Goal: Information Seeking & Learning: Learn about a topic

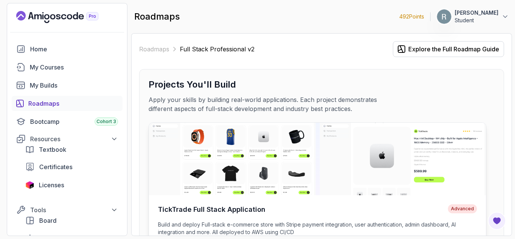
click at [281, 149] on img at bounding box center [317, 158] width 337 height 72
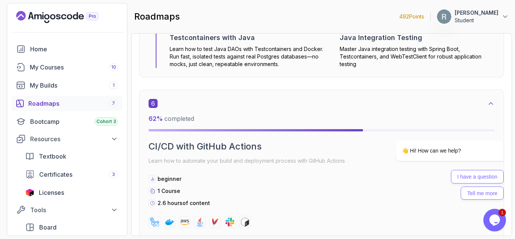
scroll to position [2024, 0]
click at [84, 102] on div "Roadmaps 7" at bounding box center [73, 103] width 90 height 9
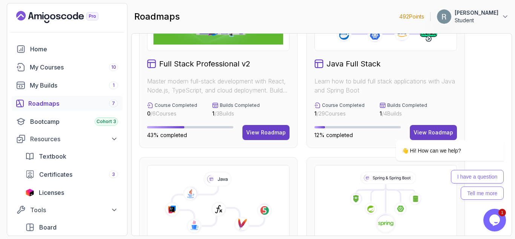
scroll to position [73, 0]
drag, startPoint x: 726, startPoint y: 133, endPoint x: 425, endPoint y: 144, distance: 301.7
click at [439, 132] on div at bounding box center [440, 129] width 128 height 9
click at [438, 128] on div at bounding box center [440, 129] width 128 height 9
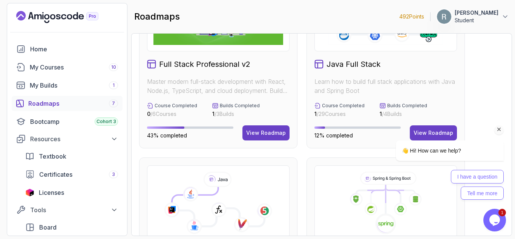
click at [490, 109] on div "👋 Hi! How can we help? I have a question Tell me more" at bounding box center [440, 141] width 136 height 124
click at [499, 128] on icon "Chat attention grabber" at bounding box center [499, 129] width 7 height 7
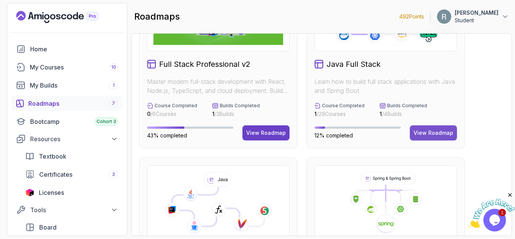
click at [426, 130] on div "View Roadmap" at bounding box center [433, 133] width 40 height 8
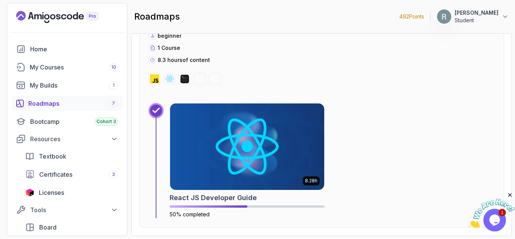
scroll to position [5238, 0]
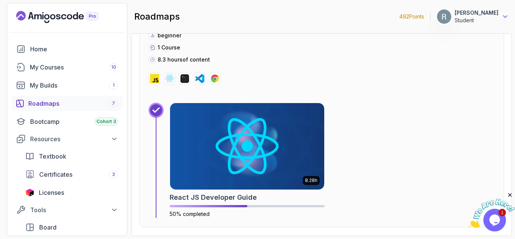
click at [506, 16] on icon at bounding box center [505, 17] width 8 height 8
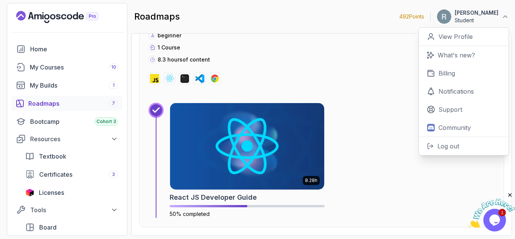
click at [377, 92] on div "15 50 % completed UI Libraries / Frameworks Learn how to build modern web appli…" at bounding box center [321, 86] width 365 height 281
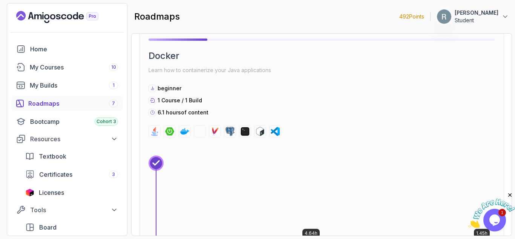
scroll to position [3651, 0]
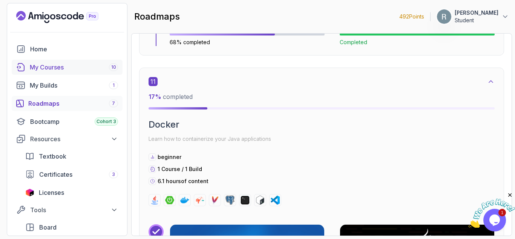
click at [93, 66] on div "My Courses 10" at bounding box center [74, 67] width 88 height 9
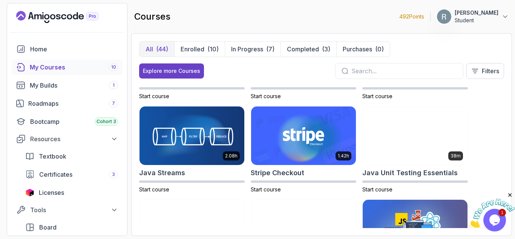
scroll to position [632, 0]
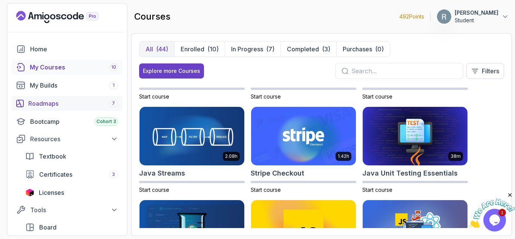
click at [62, 102] on div "Roadmaps 7" at bounding box center [73, 103] width 90 height 9
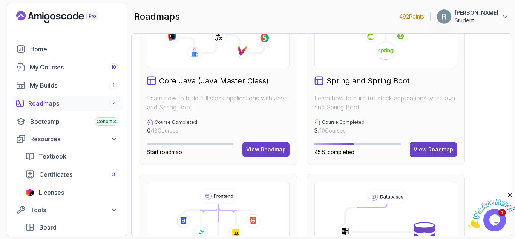
scroll to position [247, 0]
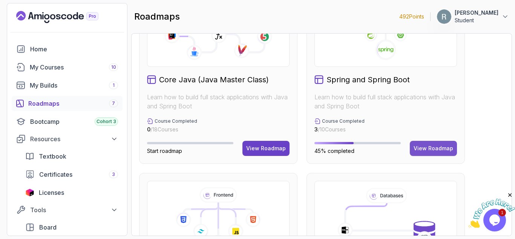
click at [432, 145] on div "View Roadmap" at bounding box center [433, 148] width 40 height 8
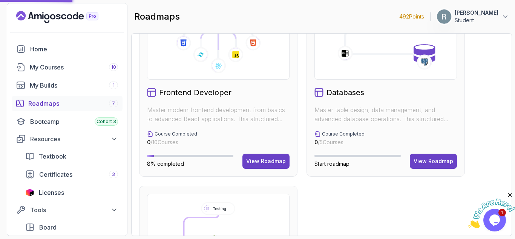
scroll to position [424, 0]
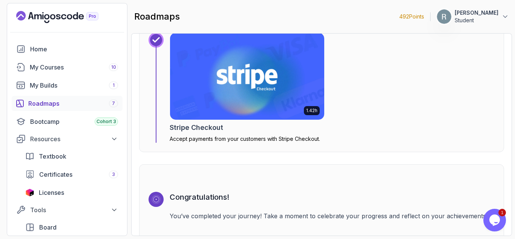
scroll to position [2409, 0]
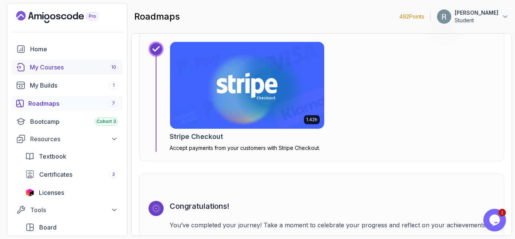
click at [85, 69] on div "My Courses 10" at bounding box center [74, 67] width 88 height 9
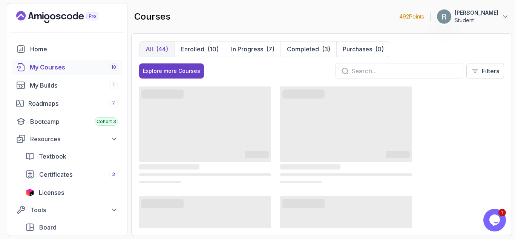
click at [490, 219] on icon "$i18n('chat', 'chat_widget')" at bounding box center [494, 219] width 11 height 11
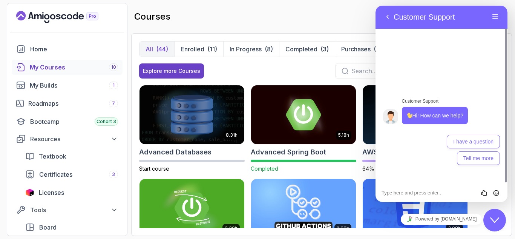
click at [491, 216] on icon "Close Chat This icon closes the chat window." at bounding box center [494, 219] width 9 height 9
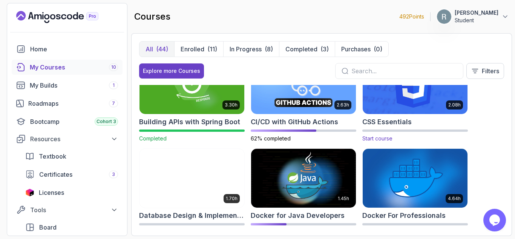
scroll to position [124, 0]
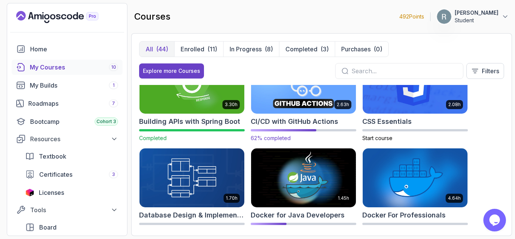
click at [294, 90] on img at bounding box center [303, 84] width 110 height 61
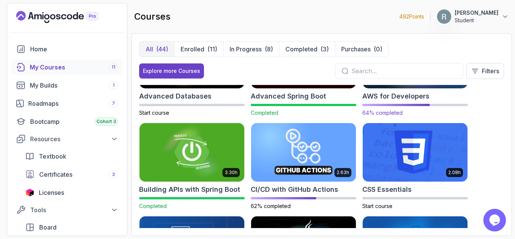
scroll to position [57, 0]
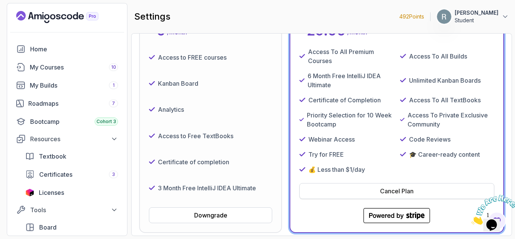
scroll to position [116, 0]
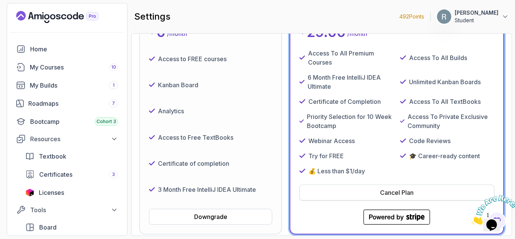
click at [386, 190] on div "Cancel Plan" at bounding box center [397, 192] width 34 height 9
click at [381, 193] on div "Cancel Plan" at bounding box center [397, 192] width 34 height 9
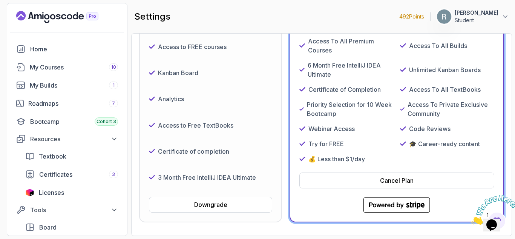
scroll to position [179, 0]
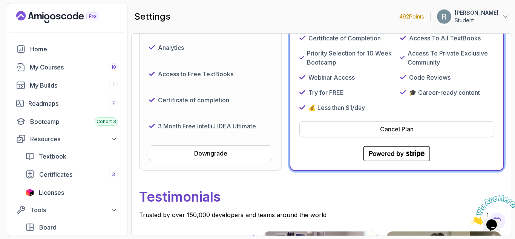
click at [377, 127] on button "Cancel Plan" at bounding box center [396, 129] width 195 height 16
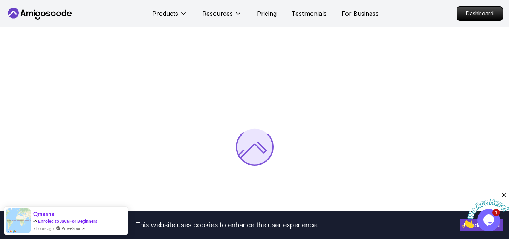
click at [461, 225] on button "I understand" at bounding box center [482, 224] width 44 height 13
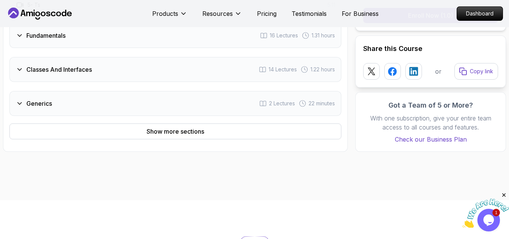
scroll to position [802, 0]
click at [73, 34] on div "Fundamentals 16 Lectures 1.31 hours" at bounding box center [175, 34] width 332 height 25
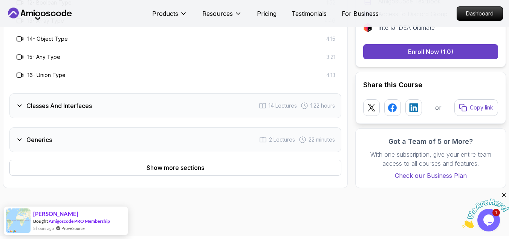
scroll to position [964, 0]
click at [98, 106] on div "Classes And Interfaces 14 Lectures 1.22 hours" at bounding box center [175, 105] width 332 height 25
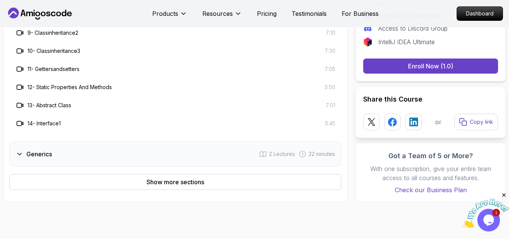
scroll to position [914, 0]
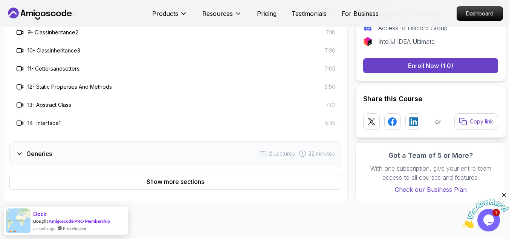
click at [84, 145] on div "Generics 2 Lectures 22 minutes" at bounding box center [175, 153] width 332 height 25
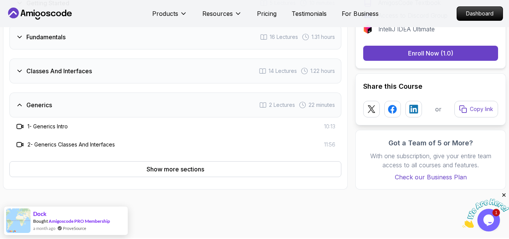
scroll to position [709, 0]
click at [127, 163] on button "Show more sections" at bounding box center [175, 169] width 332 height 16
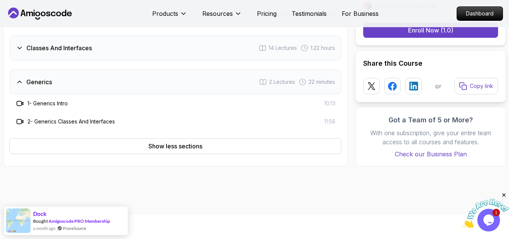
scroll to position [733, 0]
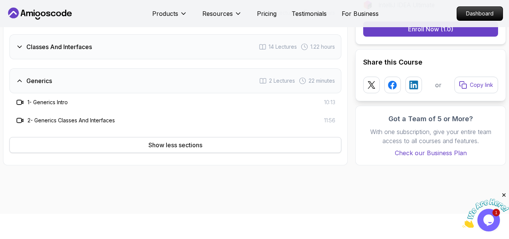
click at [129, 146] on button "Show less sections" at bounding box center [175, 145] width 332 height 16
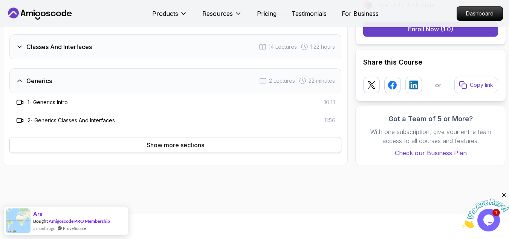
click at [140, 143] on button "Show more sections" at bounding box center [175, 145] width 332 height 16
click at [140, 143] on button "Show less sections" at bounding box center [175, 145] width 332 height 16
click at [140, 143] on button "Show more sections" at bounding box center [175, 145] width 332 height 16
click at [140, 143] on button "Show less sections" at bounding box center [175, 145] width 332 height 16
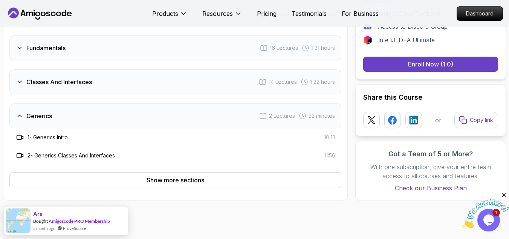
scroll to position [698, 0]
click at [118, 108] on div "Generics 2 Lectures 22 minutes" at bounding box center [175, 115] width 332 height 25
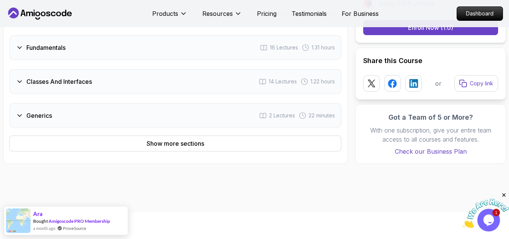
click at [118, 108] on div "Generics 2 Lectures 22 minutes" at bounding box center [175, 115] width 332 height 25
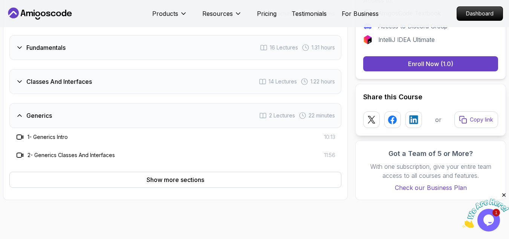
click at [118, 108] on div "Generics 2 Lectures 22 minutes" at bounding box center [175, 115] width 332 height 25
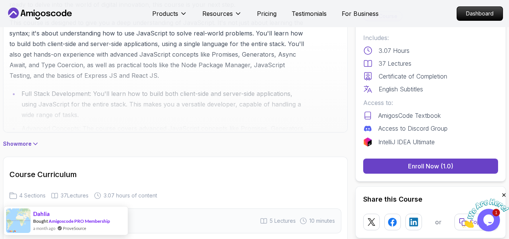
scroll to position [491, 0]
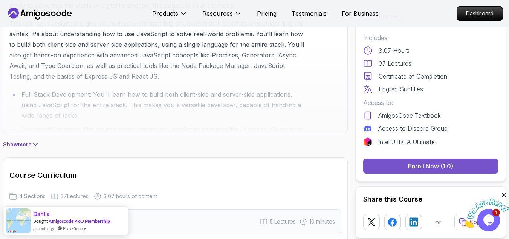
click at [394, 163] on button "Enroll Now (1.0)" at bounding box center [430, 165] width 135 height 15
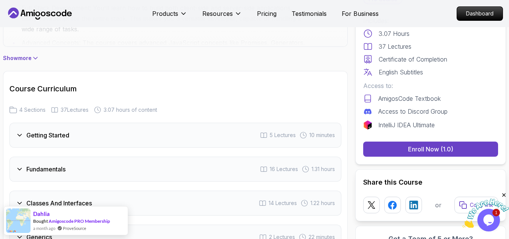
scroll to position [599, 0]
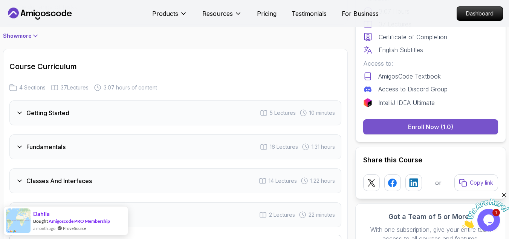
click at [397, 125] on button "Enroll Now (1.0)" at bounding box center [430, 126] width 135 height 15
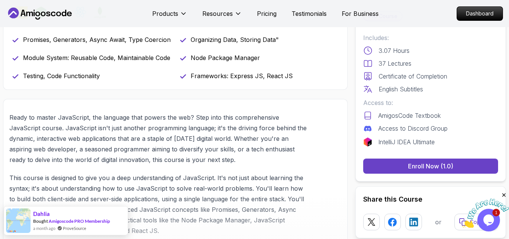
scroll to position [0, 0]
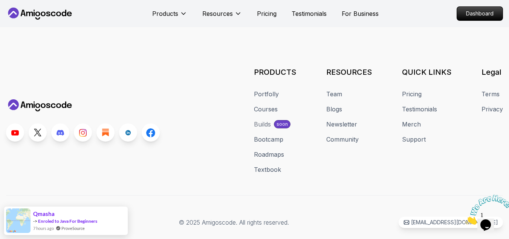
scroll to position [207, 0]
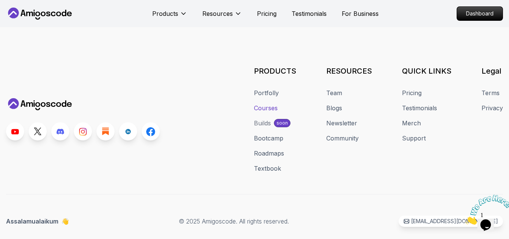
click at [270, 104] on link "Courses" at bounding box center [266, 107] width 24 height 9
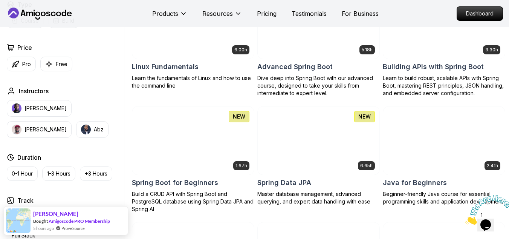
scroll to position [247, 0]
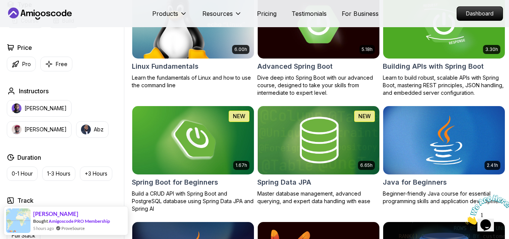
click at [76, 134] on button "Abz" at bounding box center [92, 129] width 32 height 17
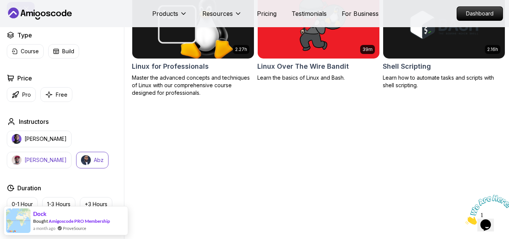
click at [72, 155] on button "Richard" at bounding box center [39, 160] width 65 height 17
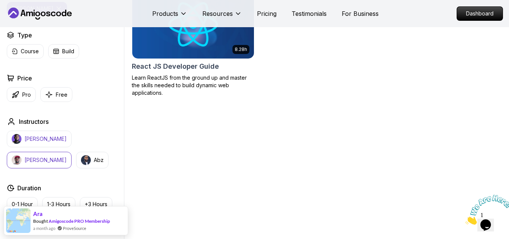
click at [28, 142] on p "Nelson Djalo" at bounding box center [45, 139] width 42 height 8
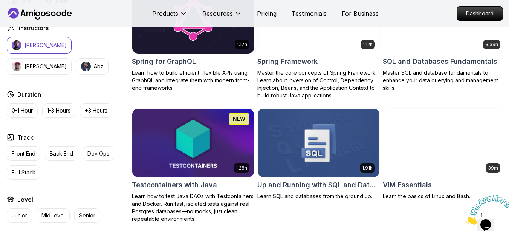
scroll to position [1754, 0]
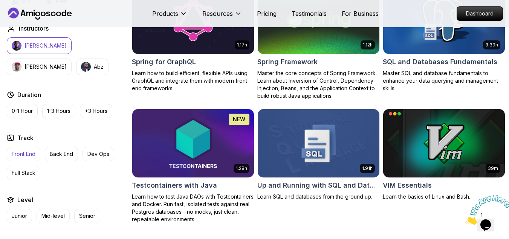
click at [14, 158] on p "Front End" at bounding box center [24, 154] width 24 height 8
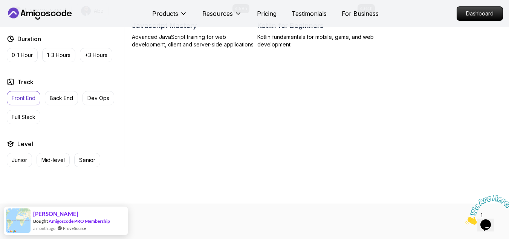
scroll to position [396, 0]
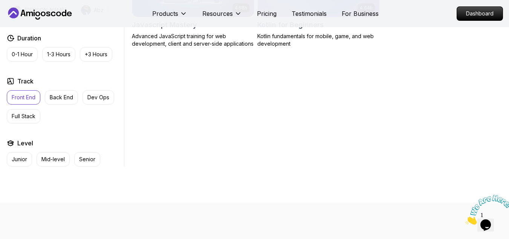
click at [34, 101] on p "Front End" at bounding box center [24, 97] width 24 height 8
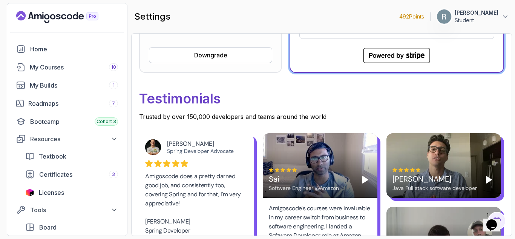
scroll to position [185, 0]
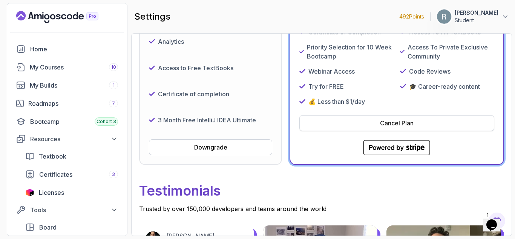
click at [391, 121] on div "Cancel Plan" at bounding box center [397, 122] width 34 height 9
click at [376, 121] on button "Cancel Plan" at bounding box center [396, 123] width 195 height 16
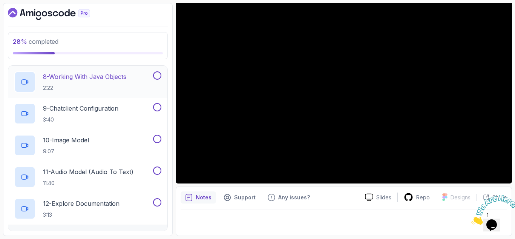
scroll to position [288, 0]
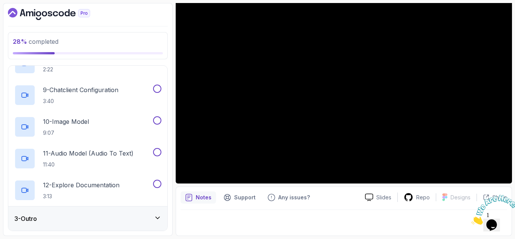
click at [72, 217] on div "3 - Outro" at bounding box center [87, 218] width 147 height 9
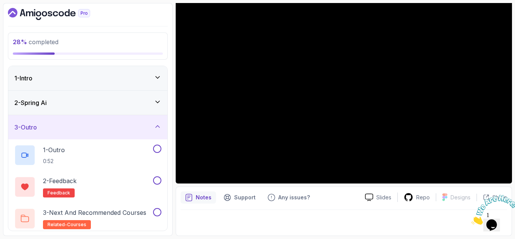
scroll to position [4, 0]
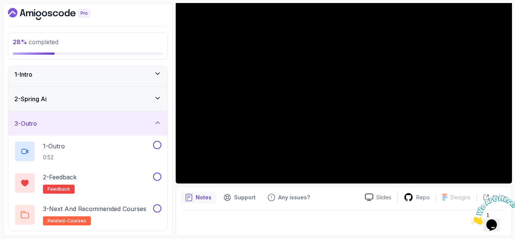
click at [122, 121] on div "3 - Outro" at bounding box center [87, 123] width 147 height 9
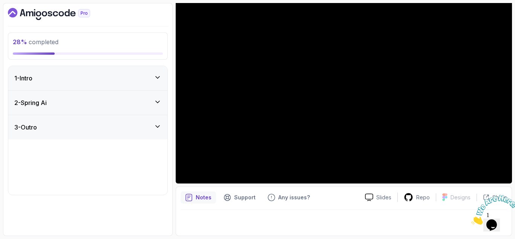
scroll to position [0, 0]
click at [92, 109] on div "2 - Spring Ai" at bounding box center [87, 102] width 159 height 24
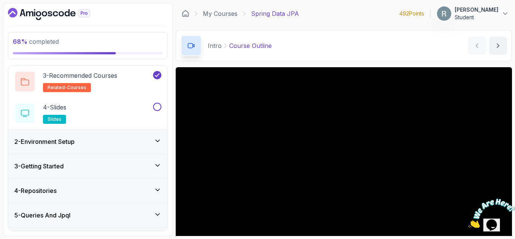
scroll to position [88, 0]
click at [78, 185] on div "4 - Repositories" at bounding box center [87, 190] width 159 height 24
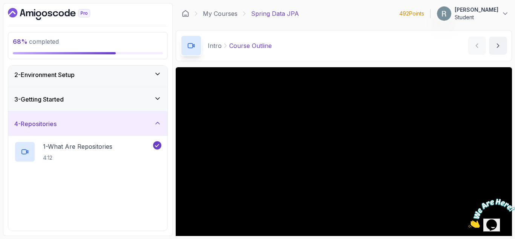
scroll to position [47, 0]
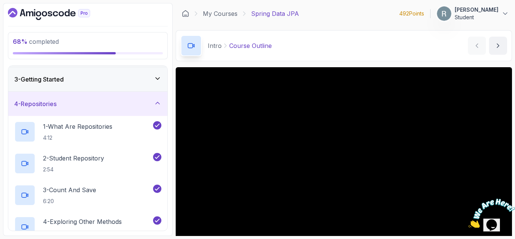
click at [107, 113] on div "4 - Repositories" at bounding box center [87, 104] width 159 height 24
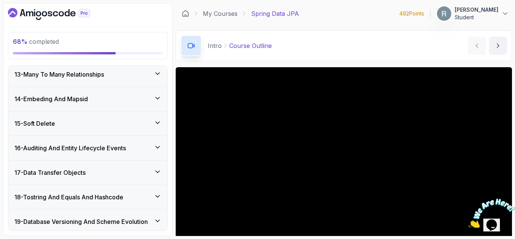
scroll to position [349, 0]
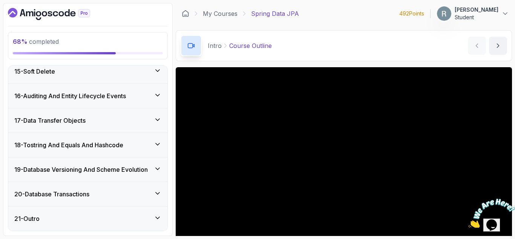
click at [98, 120] on div "17 - Data Transfer Objects" at bounding box center [87, 120] width 147 height 9
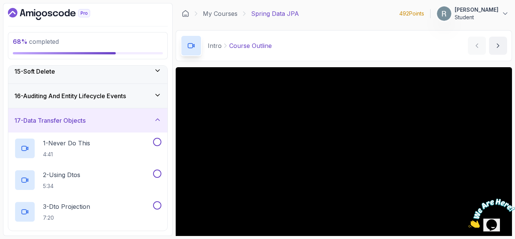
click at [98, 120] on div "17 - Data Transfer Objects" at bounding box center [87, 120] width 147 height 9
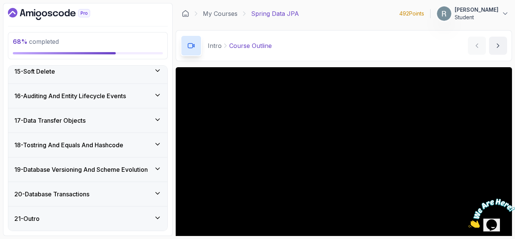
click at [92, 90] on div "16 - Auditing And Entity Lifecycle Events" at bounding box center [87, 96] width 159 height 24
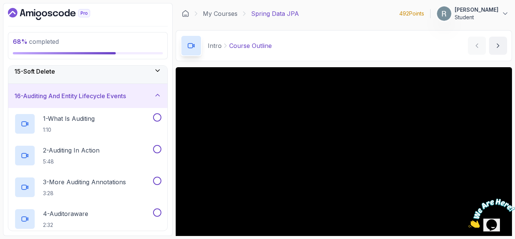
click at [92, 90] on div "16 - Auditing And Entity Lifecycle Events" at bounding box center [87, 96] width 159 height 24
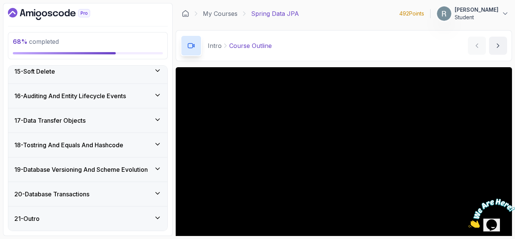
scroll to position [281, 0]
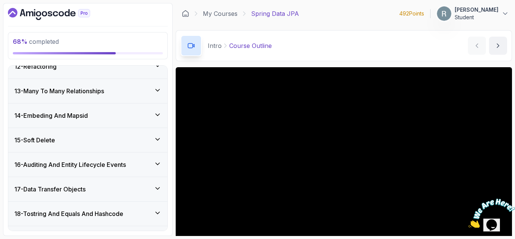
click at [89, 95] on h3 "13 - Many To Many Relationships" at bounding box center [59, 90] width 90 height 9
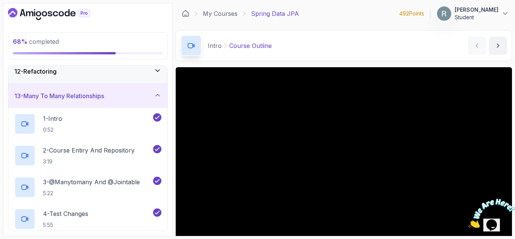
scroll to position [275, 0]
click at [100, 88] on div "13 - Many To Many Relationships" at bounding box center [87, 96] width 159 height 24
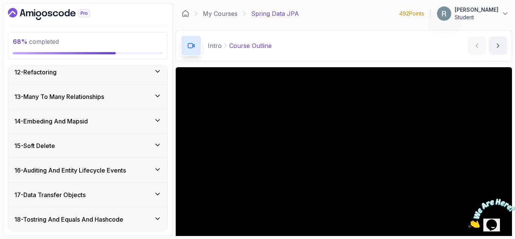
click at [89, 110] on div "14 - Embeding And Mapsid" at bounding box center [87, 121] width 159 height 24
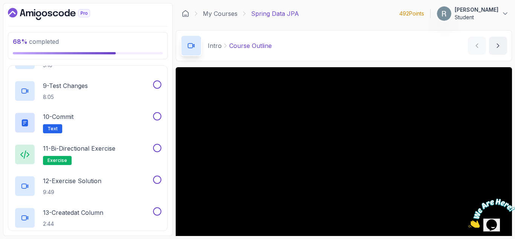
scroll to position [73, 0]
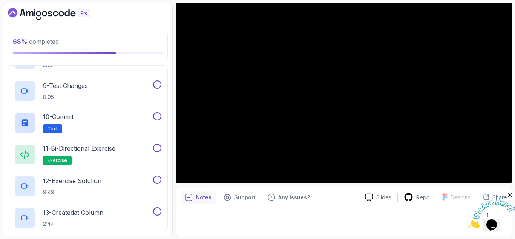
click at [511, 193] on icon "Close" at bounding box center [510, 194] width 7 height 7
click at [498, 196] on p "Share" at bounding box center [499, 197] width 15 height 8
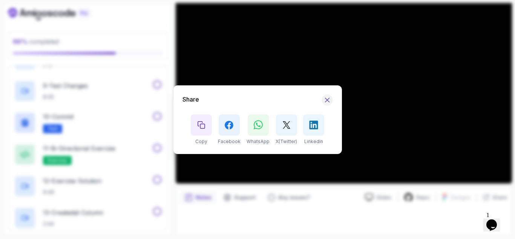
click at [328, 99] on icon "Hide Share modal" at bounding box center [327, 100] width 4 height 4
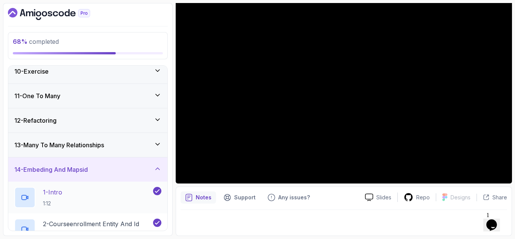
scroll to position [226, 0]
click at [99, 146] on h3 "13 - Many To Many Relationships" at bounding box center [59, 145] width 90 height 9
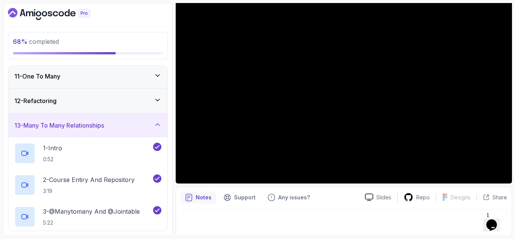
scroll to position [251, 0]
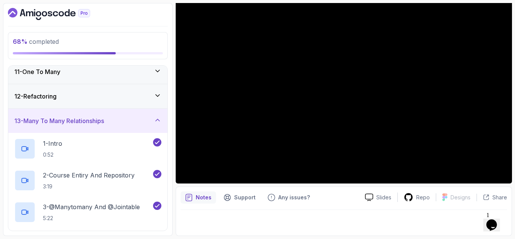
click at [105, 129] on div "13 - Many To Many Relationships" at bounding box center [87, 121] width 159 height 24
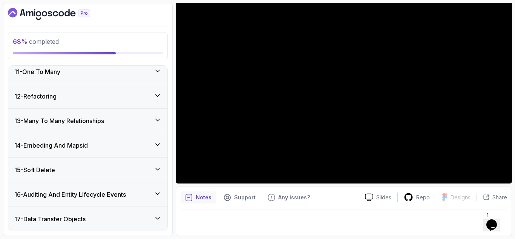
click at [105, 129] on div "13 - Many To Many Relationships" at bounding box center [87, 121] width 159 height 24
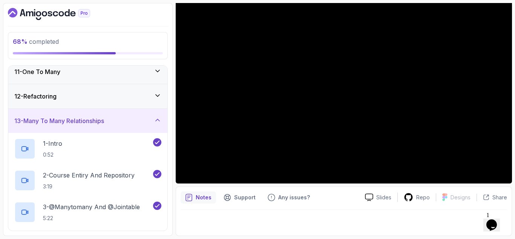
click at [109, 126] on div "13 - Many To Many Relationships" at bounding box center [87, 121] width 159 height 24
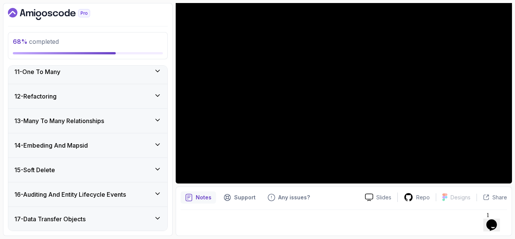
click at [95, 143] on div "14 - Embeding And Mapsid" at bounding box center [87, 145] width 147 height 9
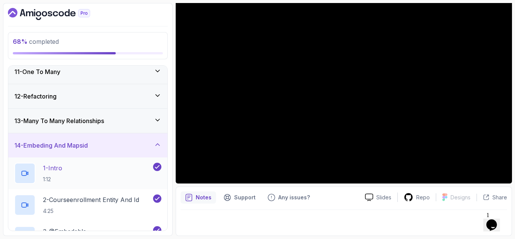
click at [78, 165] on div "1 - Intro 1:12" at bounding box center [82, 172] width 137 height 21
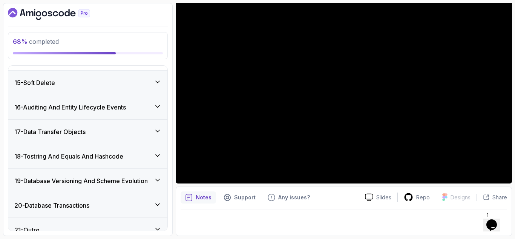
scroll to position [782, 0]
click at [127, 83] on div "15 - Soft Delete" at bounding box center [87, 82] width 147 height 9
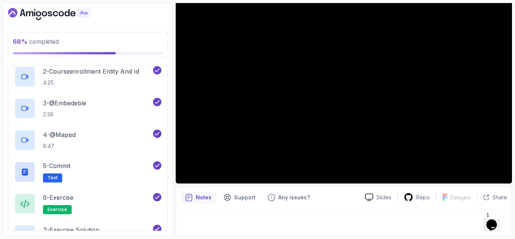
scroll to position [349, 0]
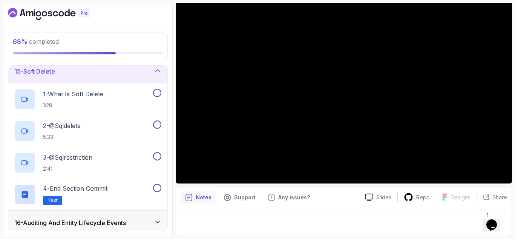
click at [124, 76] on div "15 - Soft Delete" at bounding box center [87, 71] width 147 height 9
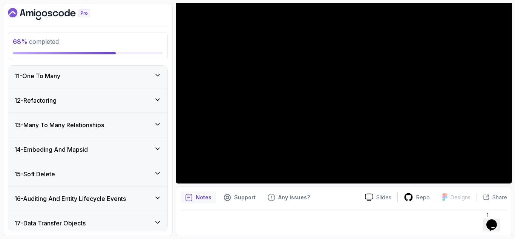
scroll to position [250, 0]
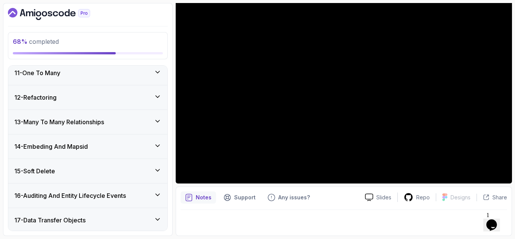
click at [94, 138] on div "14 - Embeding And Mapsid" at bounding box center [87, 146] width 159 height 24
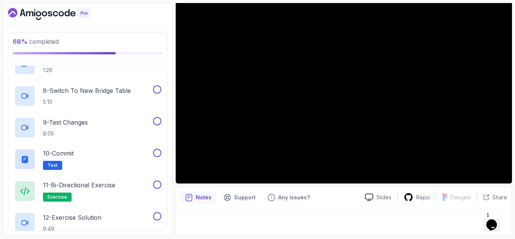
scroll to position [552, 0]
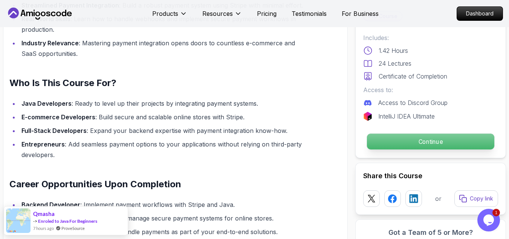
scroll to position [612, 0]
click at [435, 139] on p "Continue" at bounding box center [430, 141] width 127 height 16
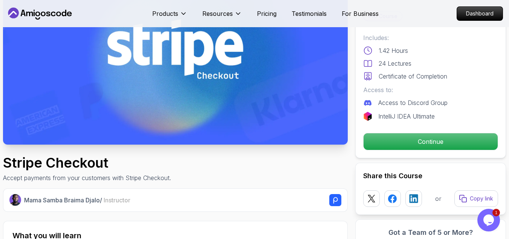
scroll to position [85, 0]
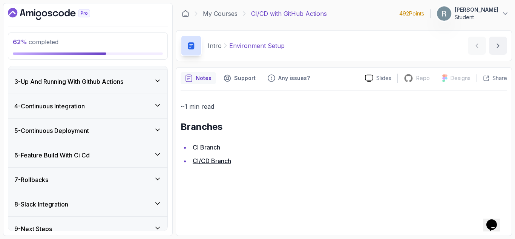
scroll to position [151, 0]
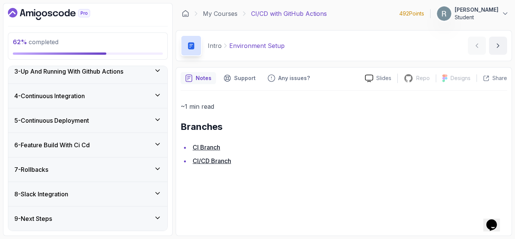
click at [132, 169] on div "7 - Rollbacks" at bounding box center [87, 169] width 147 height 9
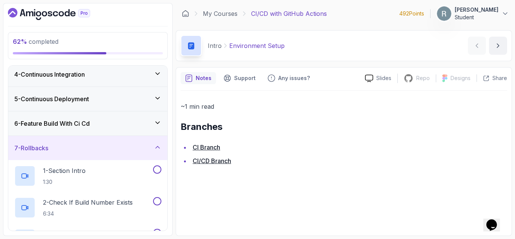
scroll to position [77, 0]
click at [130, 121] on div "6 - Feature Build With Ci Cd" at bounding box center [87, 122] width 147 height 9
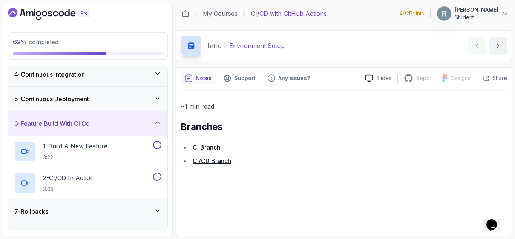
scroll to position [80, 0]
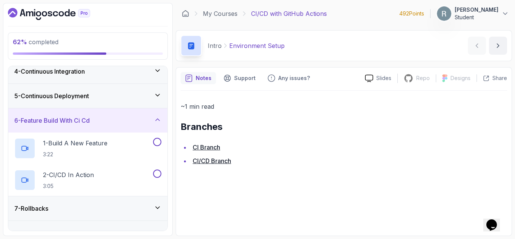
click at [135, 94] on div "5 - Continuous Deployment" at bounding box center [87, 95] width 147 height 9
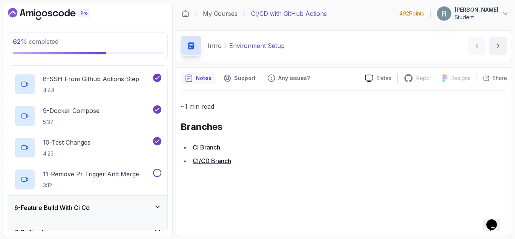
scroll to position [341, 0]
click at [129, 177] on p "11 - Remove Pr Trigger And Merge" at bounding box center [91, 173] width 96 height 9
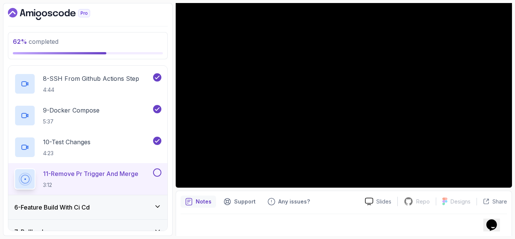
scroll to position [404, 0]
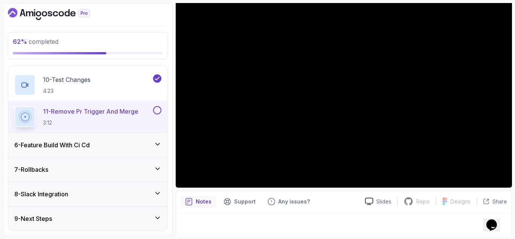
click at [80, 152] on div "6 - Feature Build With Ci Cd" at bounding box center [87, 145] width 159 height 24
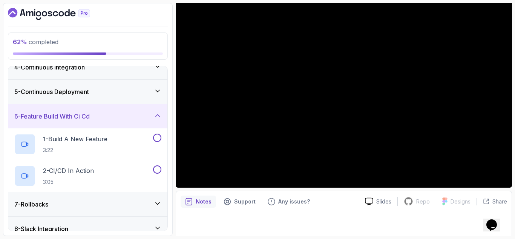
scroll to position [119, 0]
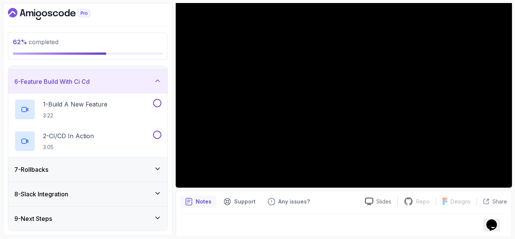
click at [78, 168] on div "7 - Rollbacks" at bounding box center [87, 169] width 147 height 9
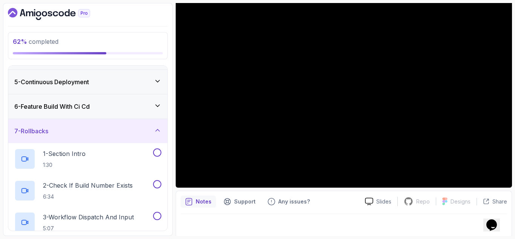
scroll to position [89, 0]
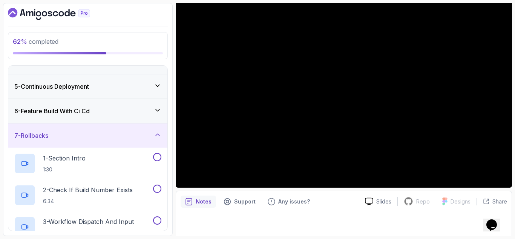
click at [98, 127] on div "7 - Rollbacks" at bounding box center [87, 135] width 159 height 24
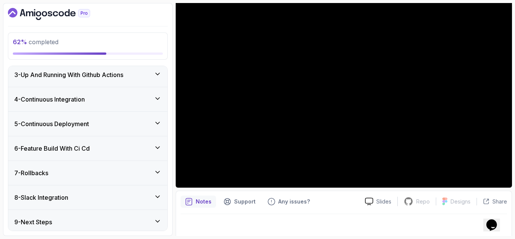
scroll to position [56, 0]
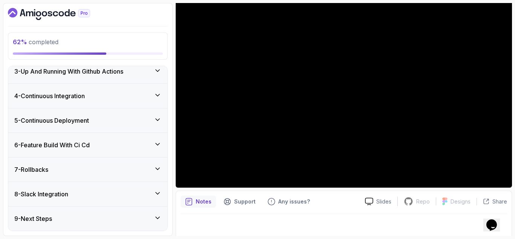
click at [116, 127] on div "5 - Continuous Deployment" at bounding box center [87, 120] width 159 height 24
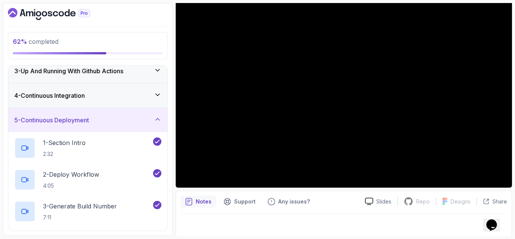
click at [118, 124] on div "5 - Continuous Deployment" at bounding box center [87, 119] width 147 height 9
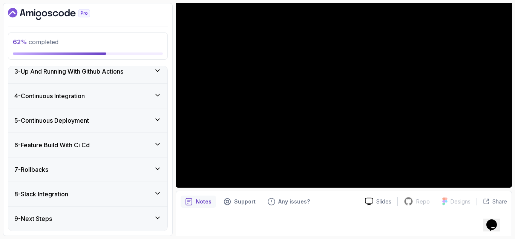
click at [96, 151] on div "6 - Feature Build With Ci Cd" at bounding box center [87, 145] width 159 height 24
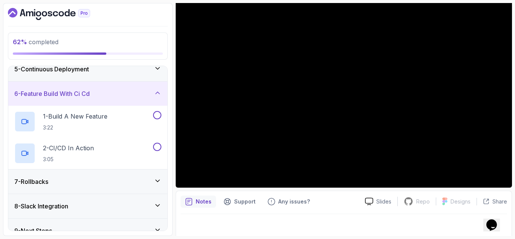
scroll to position [119, 0]
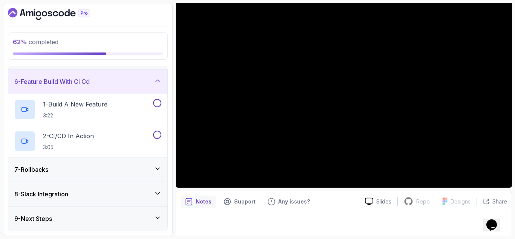
click at [71, 173] on div "7 - Rollbacks" at bounding box center [87, 169] width 147 height 9
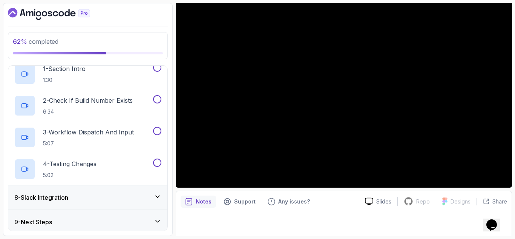
scroll to position [182, 0]
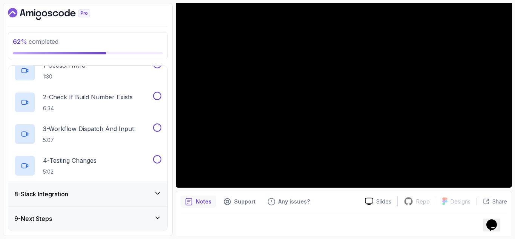
click at [68, 193] on h3 "8 - Slack Integration" at bounding box center [41, 193] width 54 height 9
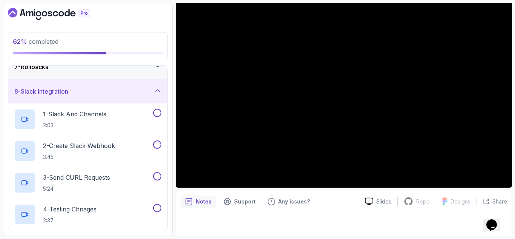
scroll to position [158, 0]
click at [117, 90] on div "8 - Slack Integration" at bounding box center [87, 91] width 147 height 9
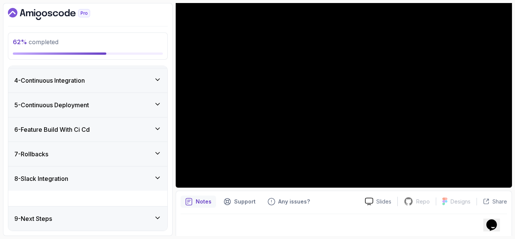
scroll to position [56, 0]
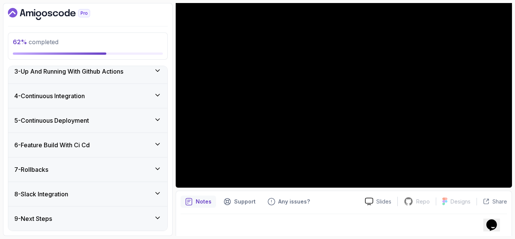
click at [116, 211] on div "9 - Next Steps" at bounding box center [87, 218] width 159 height 24
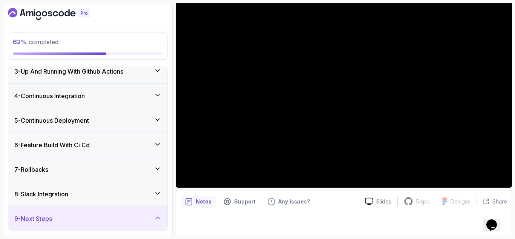
scroll to position [87, 0]
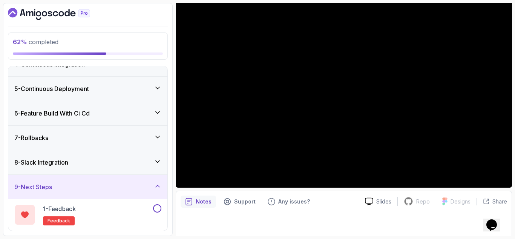
click at [124, 180] on div "9 - Next Steps" at bounding box center [87, 186] width 159 height 24
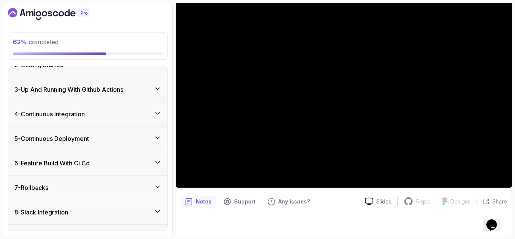
scroll to position [38, 0]
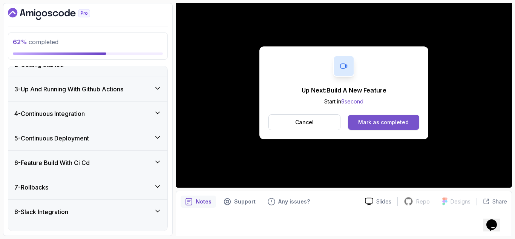
click at [360, 120] on div "Mark as completed" at bounding box center [383, 122] width 51 height 8
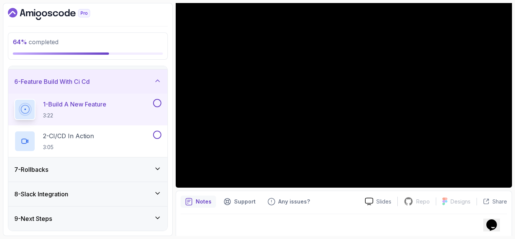
scroll to position [99, 0]
